Goal: Task Accomplishment & Management: Use online tool/utility

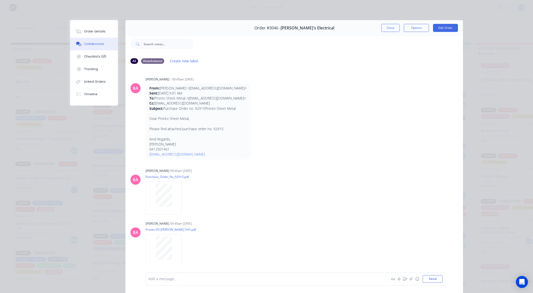
click at [388, 24] on button "Close" at bounding box center [390, 28] width 18 height 8
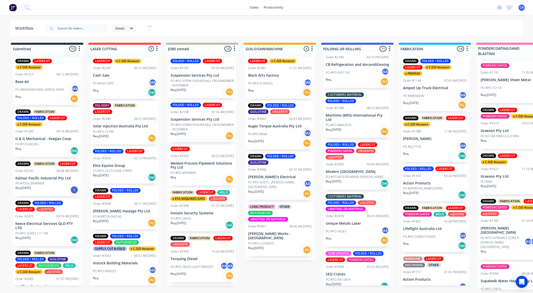
scroll to position [88, 0]
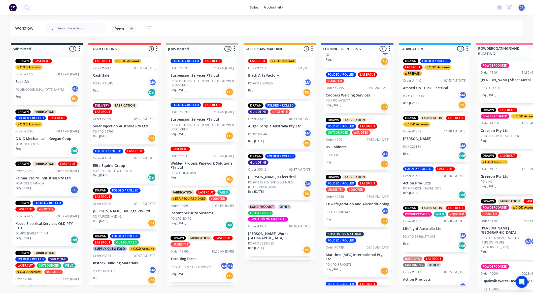
click at [349, 215] on p "PO #PO-0001142" at bounding box center [337, 212] width 24 height 5
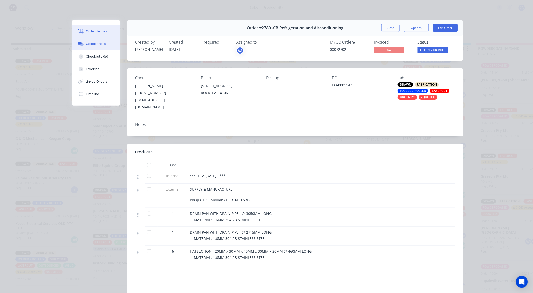
click at [93, 44] on div "Collaborate" at bounding box center [96, 44] width 20 height 5
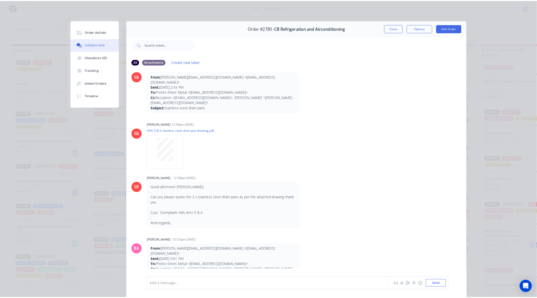
scroll to position [0, 0]
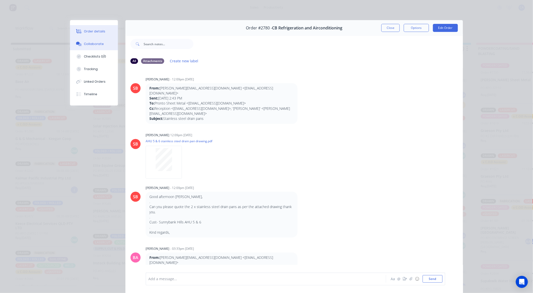
click at [95, 32] on div "Order details" at bounding box center [94, 31] width 21 height 5
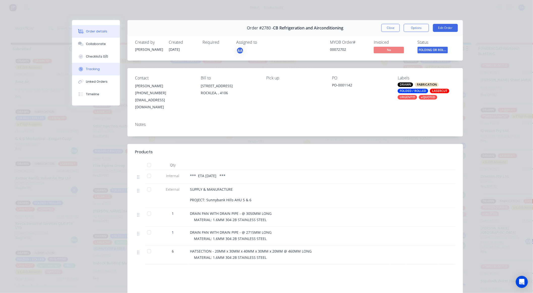
click at [101, 72] on button "Tracking" at bounding box center [96, 69] width 48 height 13
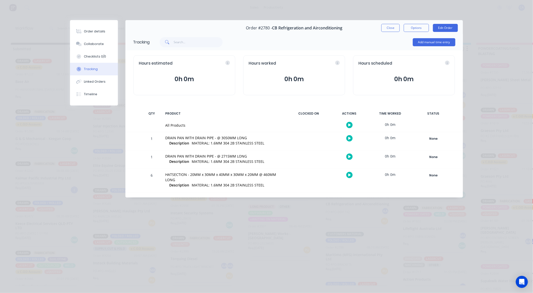
click at [414, 37] on div "Add manual time entry" at bounding box center [434, 42] width 43 height 15
click at [437, 46] on button "Add manual time entry" at bounding box center [434, 42] width 43 height 8
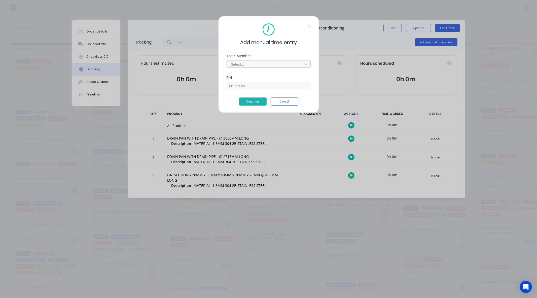
click at [283, 61] on div "Select..." at bounding box center [269, 63] width 84 height 9
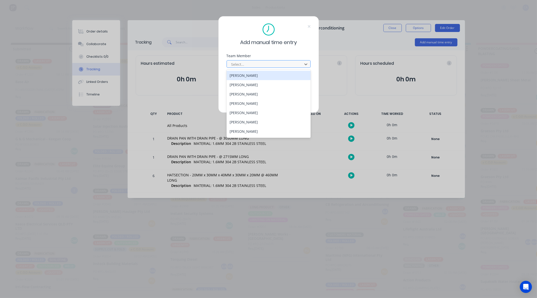
click at [283, 62] on div at bounding box center [265, 64] width 69 height 6
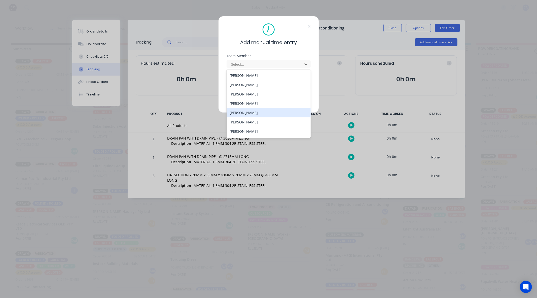
click at [247, 112] on div "[PERSON_NAME]" at bounding box center [269, 112] width 84 height 9
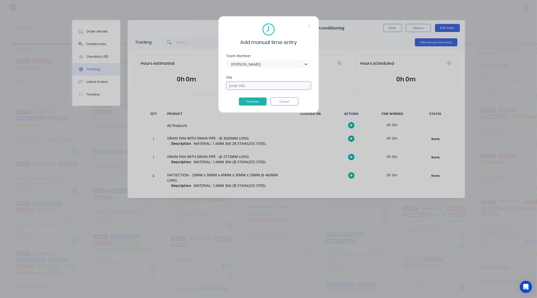
drag, startPoint x: 239, startPoint y: 84, endPoint x: 252, endPoint y: 89, distance: 14.0
click at [239, 84] on input at bounding box center [269, 86] width 84 height 8
type input "3699"
click at [252, 102] on button "Continue" at bounding box center [253, 101] width 28 height 8
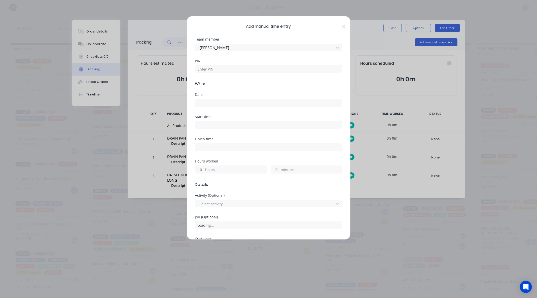
click at [218, 73] on div "PIN" at bounding box center [268, 70] width 147 height 22
click at [219, 71] on input at bounding box center [268, 69] width 147 height 8
type input "3699"
click at [198, 103] on input at bounding box center [268, 103] width 146 height 8
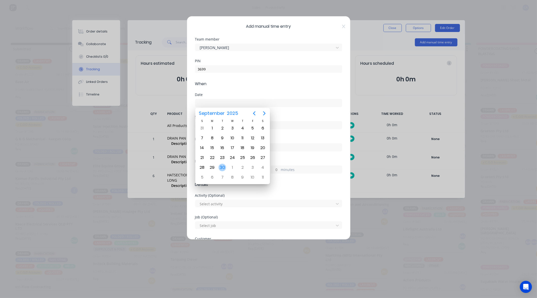
click at [223, 167] on div "30" at bounding box center [222, 168] width 8 height 8
type input "[DATE]"
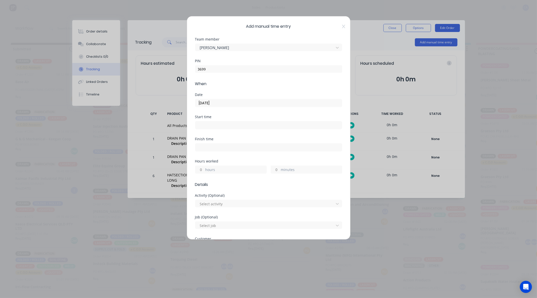
drag, startPoint x: 201, startPoint y: 168, endPoint x: 207, endPoint y: 171, distance: 7.3
click at [201, 168] on input "hours" at bounding box center [199, 170] width 9 height 8
type input "1"
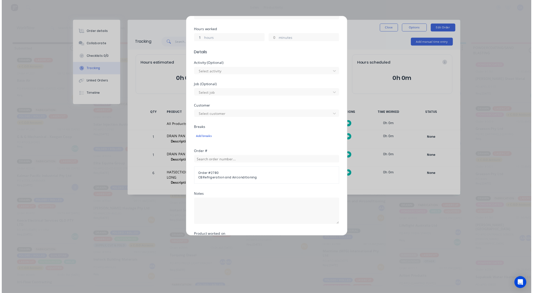
scroll to position [182, 0]
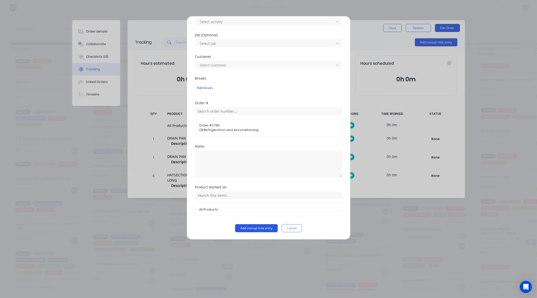
click at [255, 226] on button "Add manual time entry" at bounding box center [256, 228] width 43 height 8
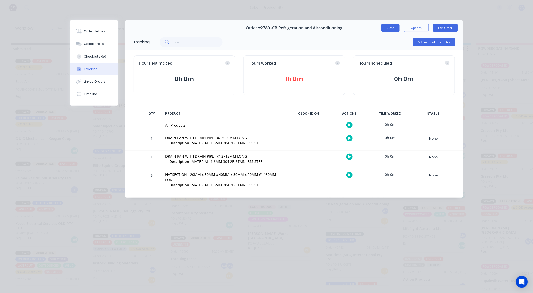
click at [389, 29] on button "Close" at bounding box center [390, 28] width 18 height 8
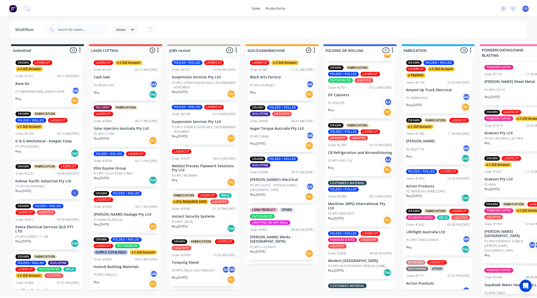
scroll to position [144, 0]
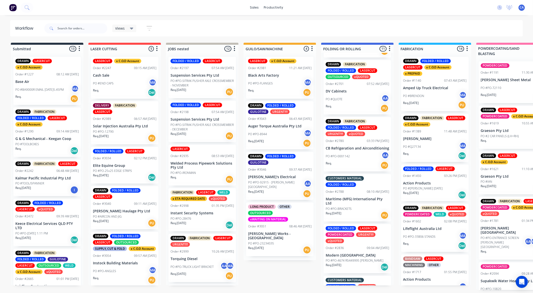
click at [265, 181] on div "PO #PO-92915 - [PERSON_NAME][GEOGRAPHIC_DATA] AA" at bounding box center [279, 185] width 63 height 10
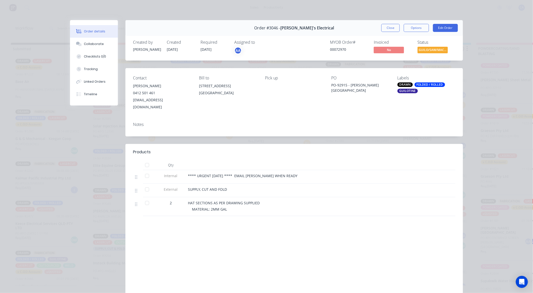
drag, startPoint x: 92, startPoint y: 67, endPoint x: 119, endPoint y: 66, distance: 27.4
click at [91, 67] on div "Tracking" at bounding box center [91, 69] width 14 height 5
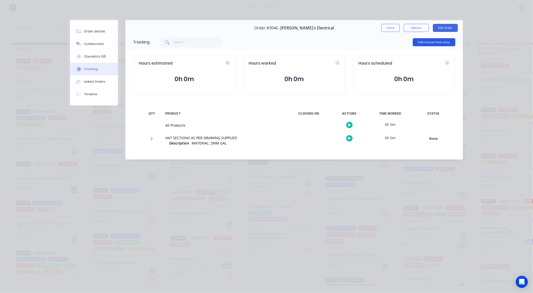
click at [429, 42] on button "Add manual time entry" at bounding box center [434, 42] width 43 height 8
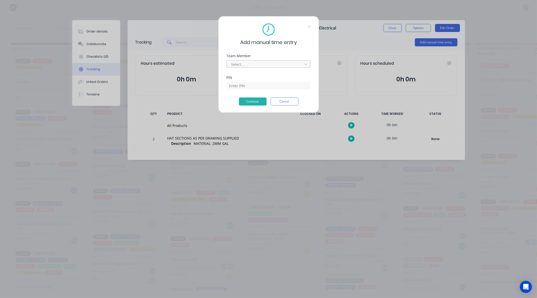
click at [245, 63] on div at bounding box center [265, 64] width 69 height 6
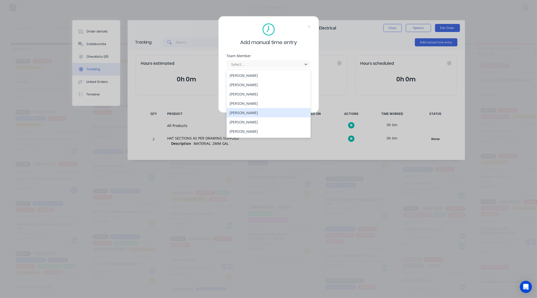
click at [237, 112] on div "[PERSON_NAME]" at bounding box center [269, 112] width 84 height 9
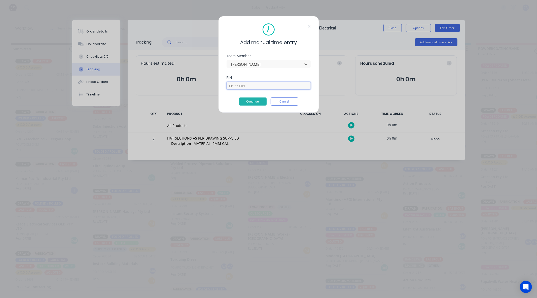
click at [238, 87] on input at bounding box center [269, 86] width 84 height 8
type input "3699"
drag, startPoint x: 266, startPoint y: 89, endPoint x: 254, endPoint y: 101, distance: 16.6
click at [254, 101] on button "Continue" at bounding box center [253, 101] width 28 height 8
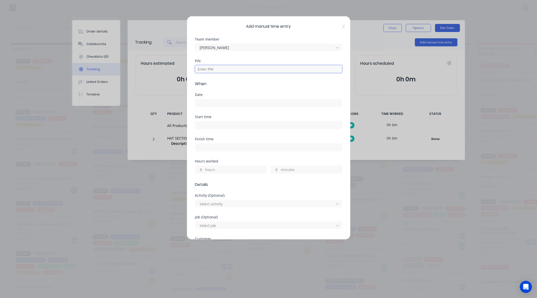
click at [206, 71] on input at bounding box center [268, 69] width 147 height 8
type input "3699"
click at [208, 107] on div "Date" at bounding box center [268, 104] width 147 height 22
click at [206, 104] on input at bounding box center [268, 103] width 146 height 8
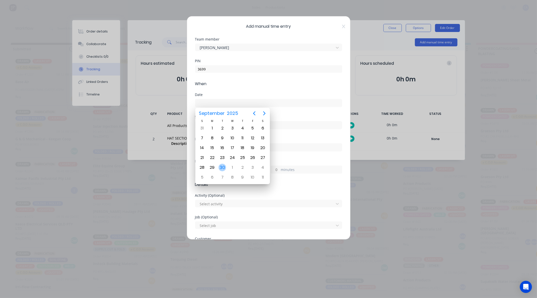
click at [221, 167] on div "30" at bounding box center [222, 168] width 8 height 8
type input "[DATE]"
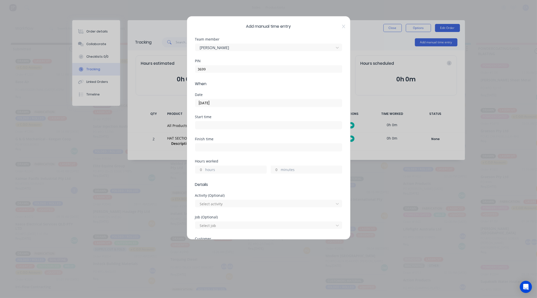
click at [272, 169] on input "minutes" at bounding box center [275, 170] width 9 height 8
type input "45"
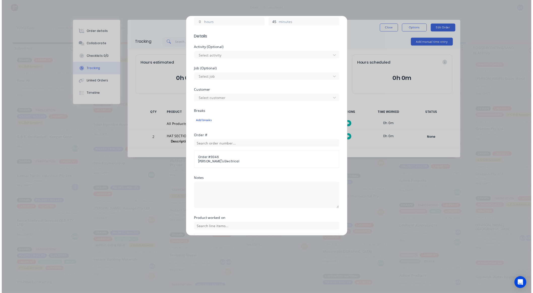
scroll to position [182, 0]
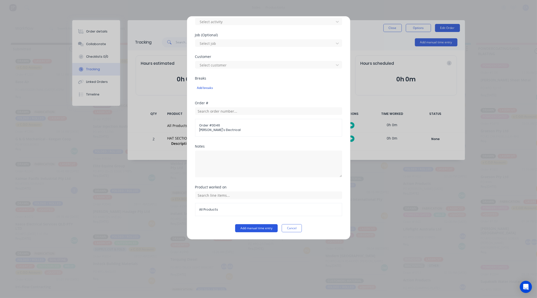
click at [257, 229] on button "Add manual time entry" at bounding box center [256, 228] width 43 height 8
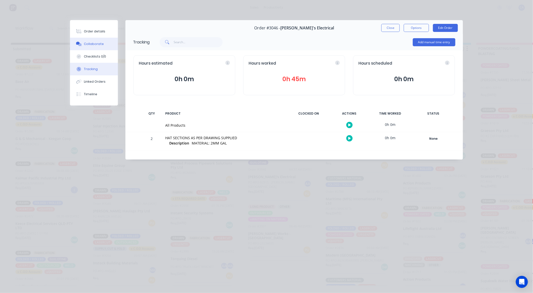
click at [94, 47] on button "Collaborate" at bounding box center [94, 44] width 48 height 13
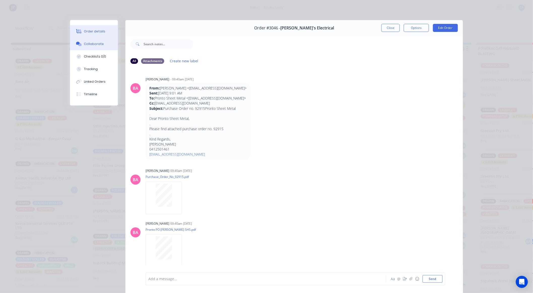
drag, startPoint x: 105, startPoint y: 28, endPoint x: 320, endPoint y: 29, distance: 215.2
click at [111, 27] on button "Order details" at bounding box center [94, 31] width 48 height 13
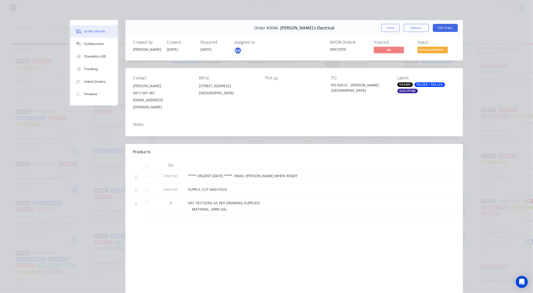
click at [382, 27] on button "Close" at bounding box center [390, 28] width 18 height 8
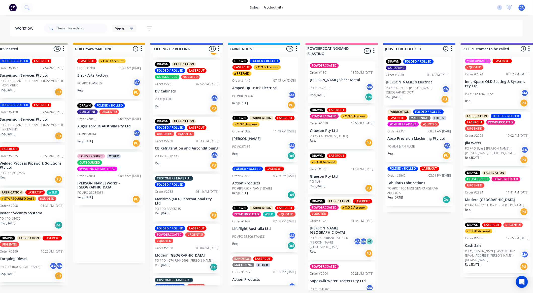
drag, startPoint x: 258, startPoint y: 179, endPoint x: 393, endPoint y: 83, distance: 166.3
click at [393, 83] on div "Submitted 13 Sort By Created date Required date Order number Customer name Most…" at bounding box center [501, 167] width 1350 height 248
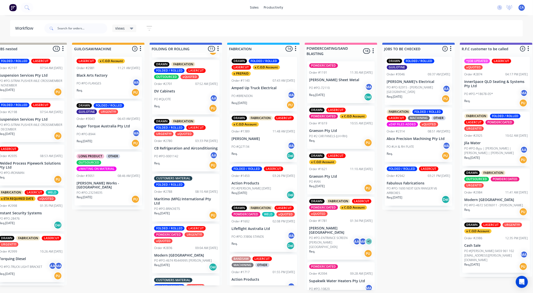
click at [181, 167] on div "Req. PU" at bounding box center [185, 165] width 63 height 9
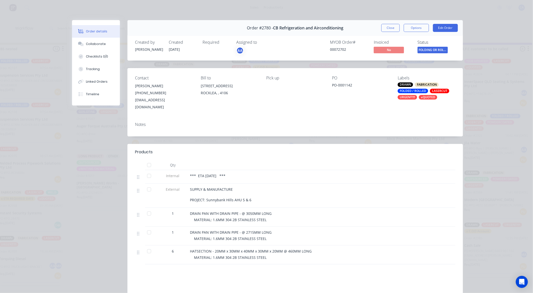
scroll to position [70, 0]
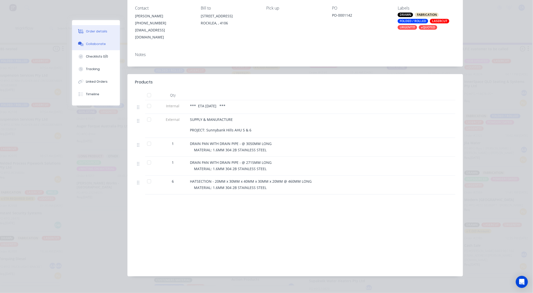
click at [99, 46] on button "Collaborate" at bounding box center [96, 44] width 48 height 13
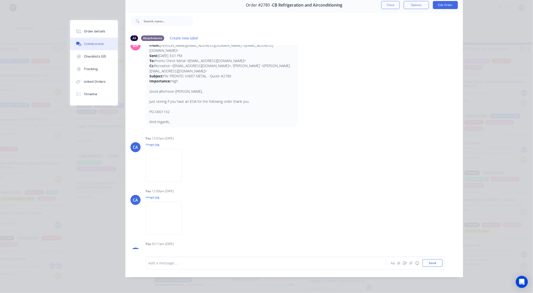
scroll to position [205, 0]
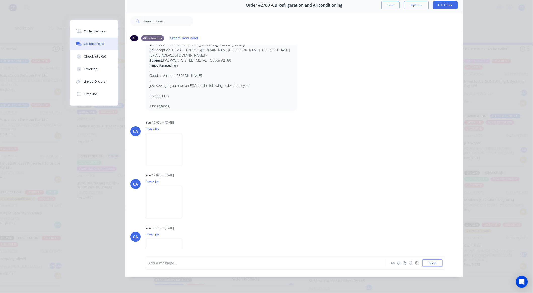
click at [187, 253] on icon "button" at bounding box center [185, 255] width 1 height 5
click at [207, 262] on button "Delete" at bounding box center [219, 267] width 57 height 11
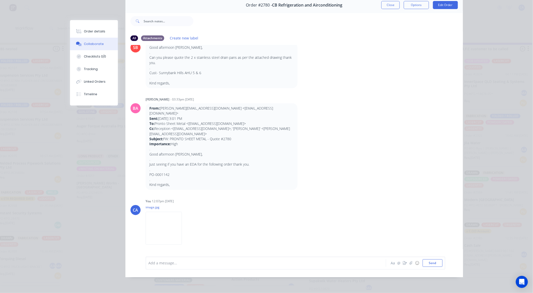
scroll to position [97, 0]
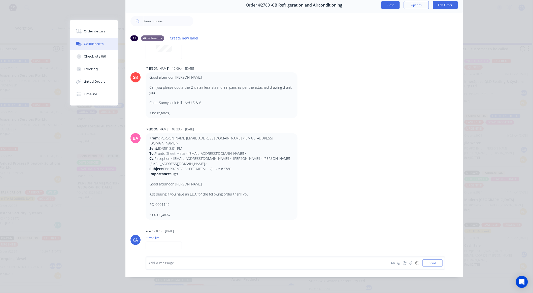
click at [389, 4] on button "Close" at bounding box center [390, 5] width 18 height 8
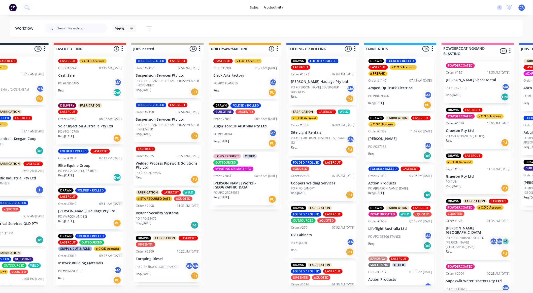
drag, startPoint x: 289, startPoint y: 217, endPoint x: 309, endPoint y: 214, distance: 20.6
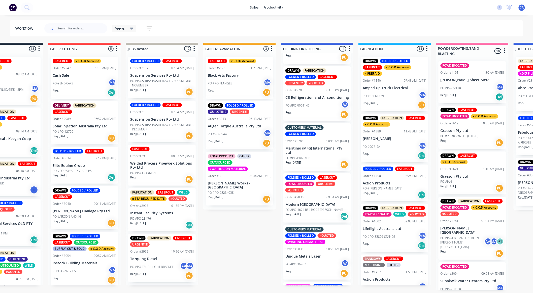
scroll to position [178, 0]
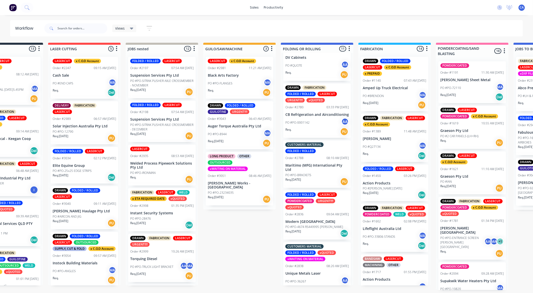
click at [302, 122] on div "PO #PO-0001142 AA" at bounding box center [316, 123] width 63 height 10
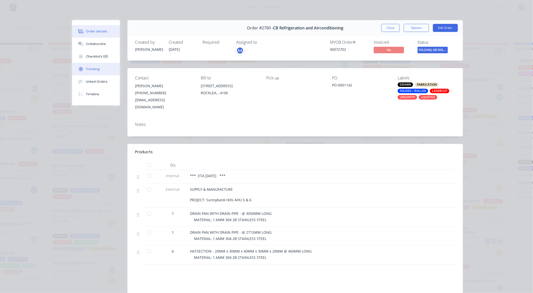
click at [96, 64] on button "Tracking" at bounding box center [96, 69] width 48 height 13
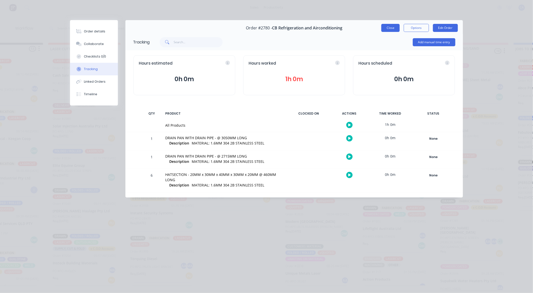
click at [390, 28] on button "Close" at bounding box center [390, 28] width 18 height 8
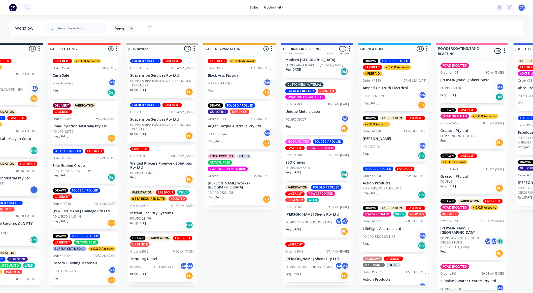
scroll to position [1, 40]
click at [309, 228] on div "PO #PO-222220 MACE AA MA" at bounding box center [316, 223] width 63 height 10
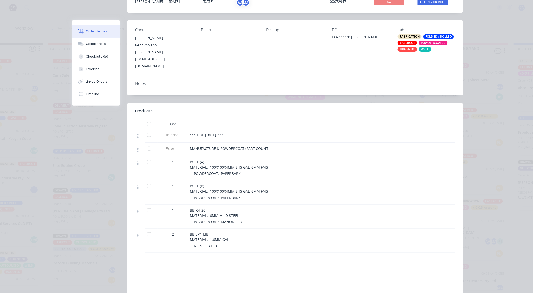
scroll to position [99, 0]
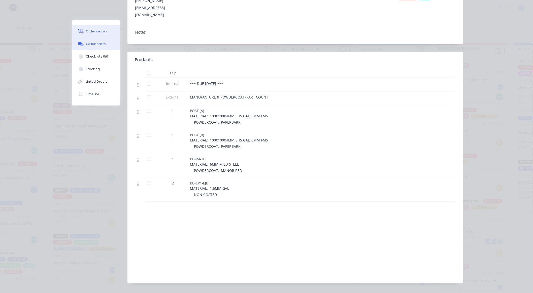
click at [100, 46] on button "Collaborate" at bounding box center [96, 44] width 48 height 13
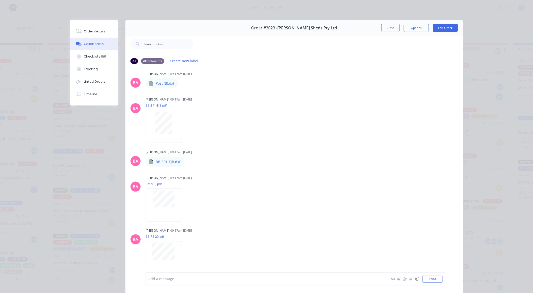
scroll to position [240, 0]
